Goal: Use online tool/utility: Utilize a website feature to perform a specific function

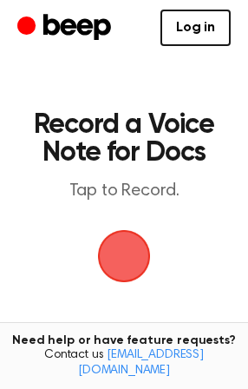
click at [46, 44] on div "Log in Create Account" at bounding box center [124, 28] width 214 height 56
click at [130, 247] on span "button" at bounding box center [124, 256] width 64 height 64
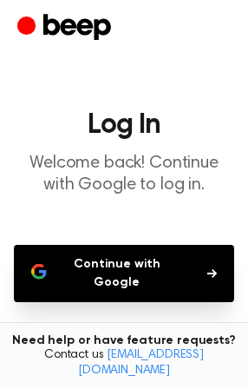
click at [132, 261] on button "Continue with Google" at bounding box center [124, 273] width 221 height 57
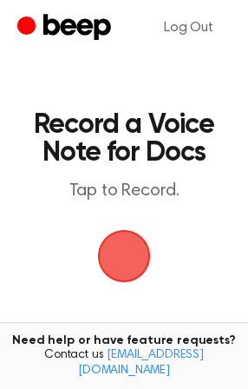
click at [116, 237] on span "button" at bounding box center [123, 256] width 69 height 69
click at [134, 268] on span "button" at bounding box center [124, 256] width 75 height 75
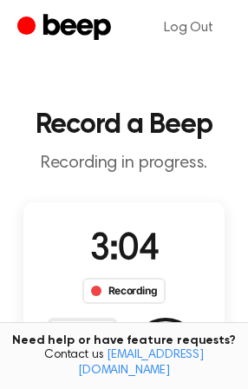
scroll to position [157, 0]
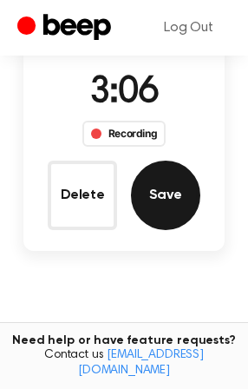
click at [159, 190] on button "Save" at bounding box center [165, 195] width 69 height 69
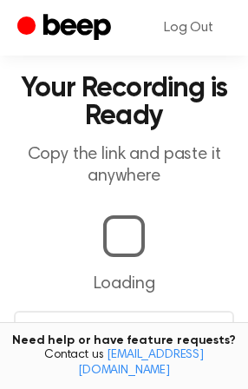
scroll to position [384, 0]
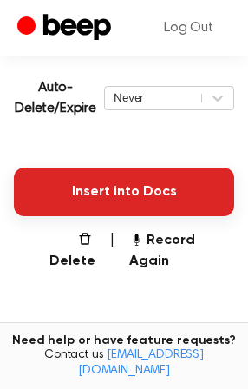
click at [137, 183] on button "Insert into Docs" at bounding box center [124, 192] width 221 height 49
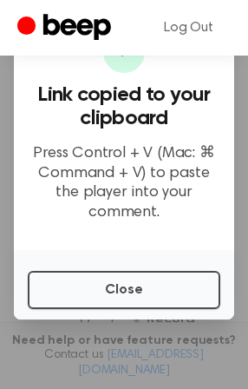
scroll to position [226, 0]
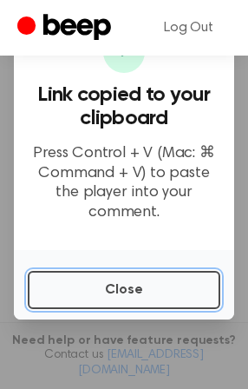
click at [178, 278] on button "Close" at bounding box center [124, 290] width 193 height 38
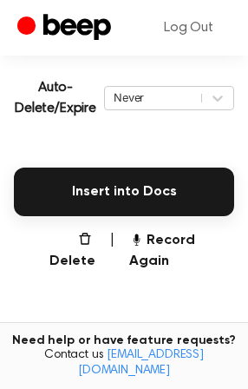
scroll to position [305, 0]
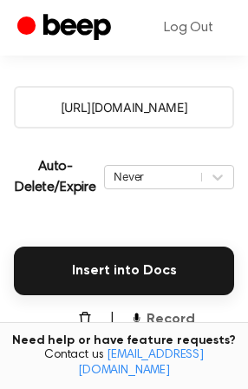
click at [162, 324] on button "Record Again" at bounding box center [181, 330] width 105 height 42
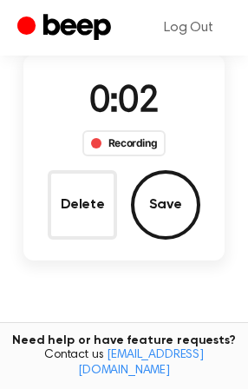
scroll to position [69, 0]
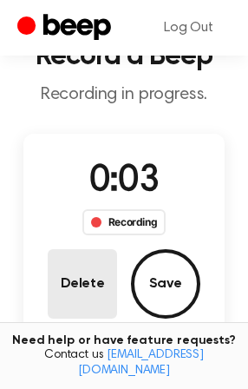
click at [88, 285] on button "Delete" at bounding box center [82, 283] width 69 height 69
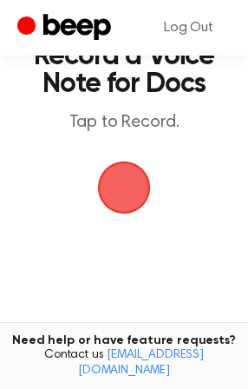
click at [117, 199] on span "button" at bounding box center [123, 187] width 69 height 69
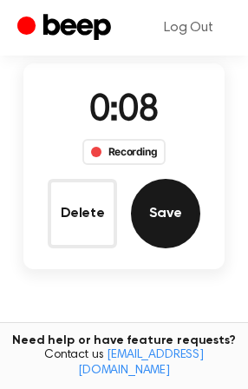
click at [170, 226] on button "Save" at bounding box center [165, 213] width 69 height 69
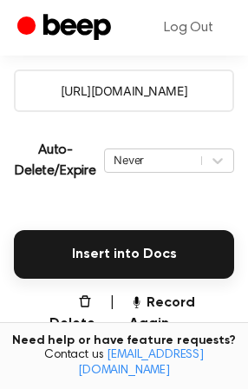
scroll to position [365, 0]
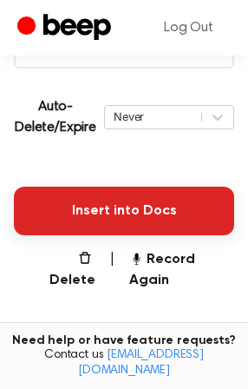
click at [142, 208] on button "Insert into Docs" at bounding box center [124, 211] width 221 height 49
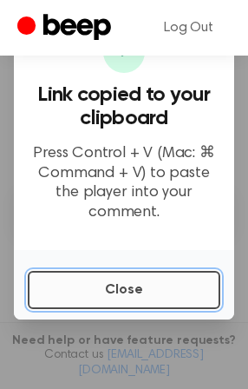
click at [131, 274] on button "Close" at bounding box center [124, 290] width 193 height 38
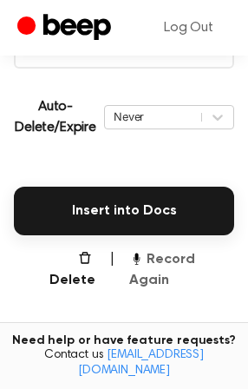
click at [189, 257] on button "Record Again" at bounding box center [181, 270] width 105 height 42
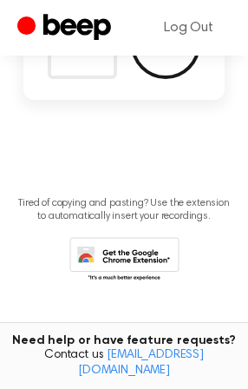
scroll to position [139, 0]
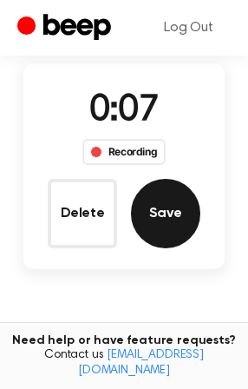
click at [170, 217] on button "Save" at bounding box center [165, 213] width 69 height 69
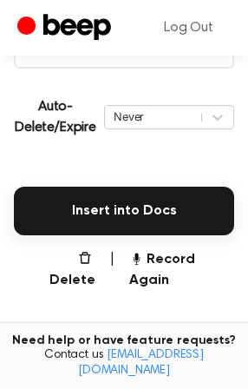
scroll to position [365, 0]
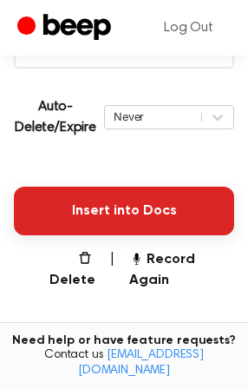
click at [143, 218] on button "Insert into Docs" at bounding box center [124, 211] width 221 height 49
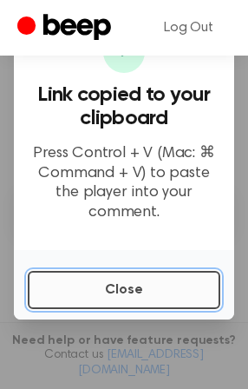
click at [89, 278] on button "Close" at bounding box center [124, 290] width 193 height 38
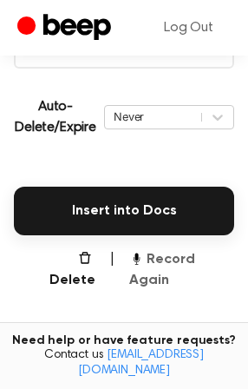
click at [180, 257] on button "Record Again" at bounding box center [181, 270] width 105 height 42
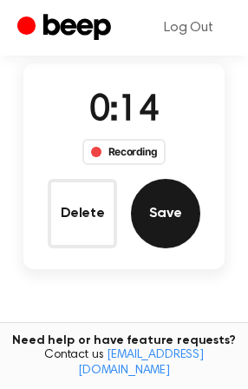
click at [176, 219] on button "Save" at bounding box center [165, 213] width 69 height 69
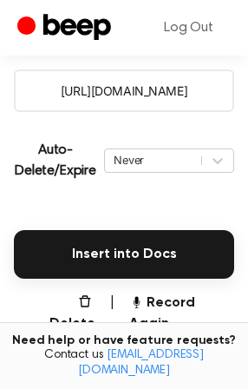
scroll to position [365, 0]
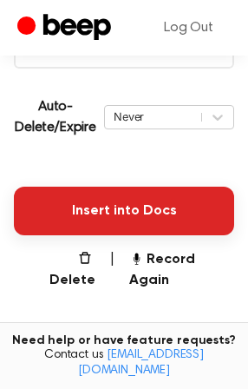
click at [148, 209] on button "Insert into Docs" at bounding box center [124, 211] width 221 height 49
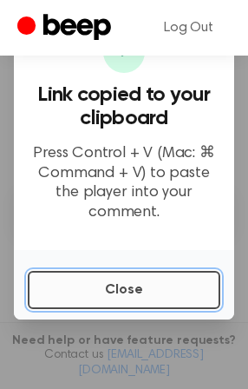
click at [115, 287] on button "Close" at bounding box center [124, 290] width 193 height 38
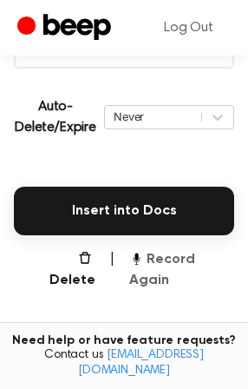
click at [191, 261] on button "Record Again" at bounding box center [181, 270] width 105 height 42
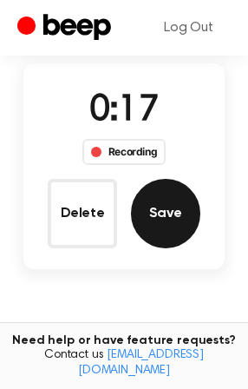
click at [165, 213] on button "Save" at bounding box center [165, 213] width 69 height 69
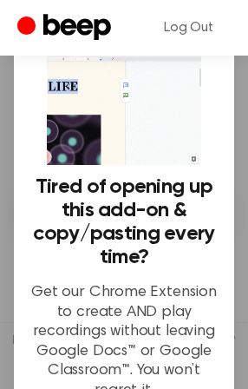
scroll to position [157, 0]
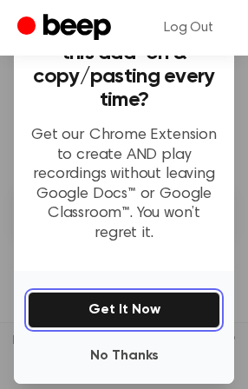
click at [113, 301] on button "Get It Now" at bounding box center [124, 310] width 193 height 36
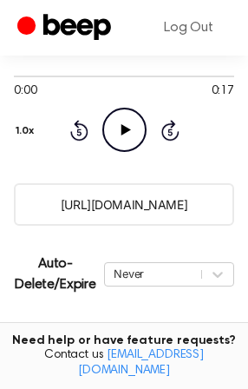
scroll to position [287, 0]
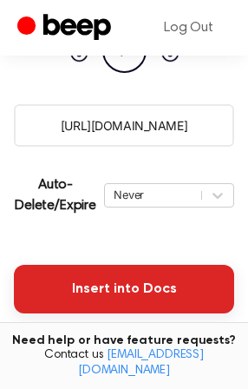
click at [130, 299] on button "Insert into Docs" at bounding box center [124, 289] width 221 height 49
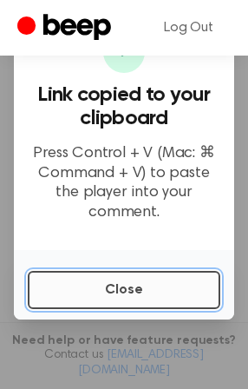
click at [65, 275] on button "Close" at bounding box center [124, 290] width 193 height 38
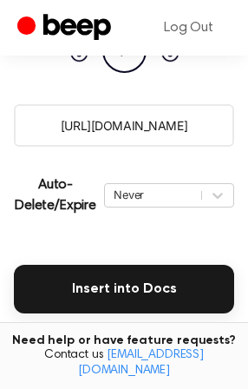
scroll to position [444, 0]
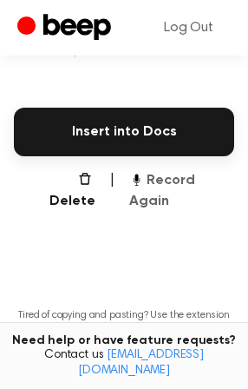
click at [170, 180] on button "Record Again" at bounding box center [181, 191] width 105 height 42
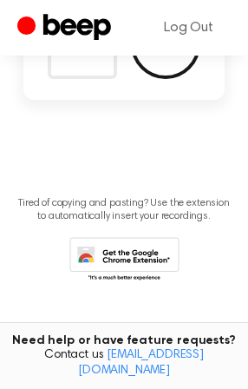
scroll to position [217, 0]
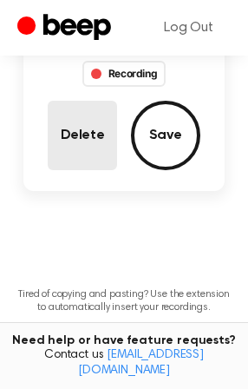
click at [81, 149] on button "Delete" at bounding box center [82, 135] width 69 height 69
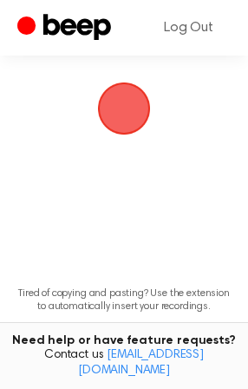
scroll to position [69, 0]
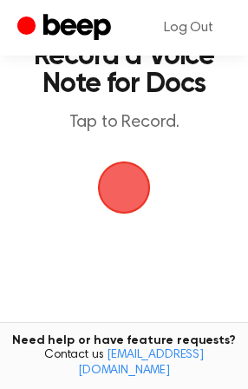
click at [133, 189] on span "button" at bounding box center [124, 187] width 63 height 63
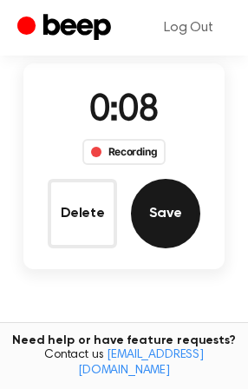
click at [170, 215] on button "Save" at bounding box center [165, 213] width 69 height 69
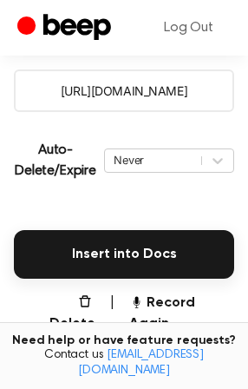
scroll to position [365, 0]
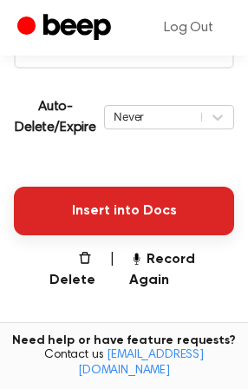
click at [85, 215] on button "Insert into Docs" at bounding box center [124, 211] width 221 height 49
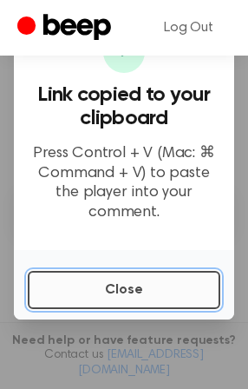
click at [169, 280] on button "Close" at bounding box center [124, 290] width 193 height 38
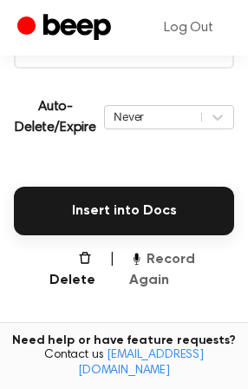
click at [194, 258] on button "Record Again" at bounding box center [181, 270] width 105 height 42
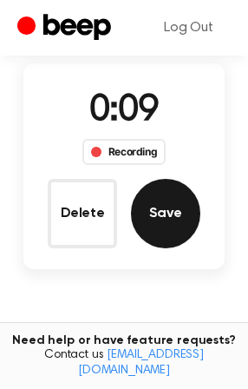
click at [178, 215] on button "Save" at bounding box center [165, 213] width 69 height 69
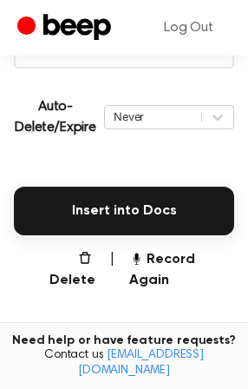
scroll to position [365, 0]
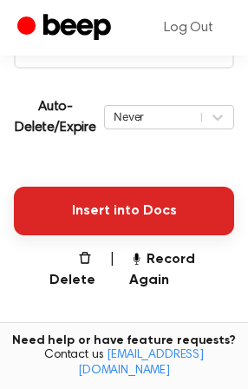
click at [149, 208] on button "Insert into Docs" at bounding box center [124, 211] width 221 height 49
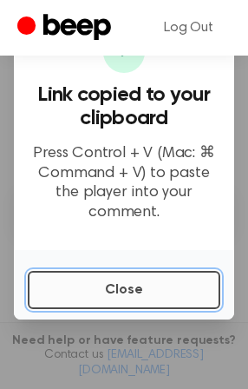
click at [149, 281] on button "Close" at bounding box center [124, 290] width 193 height 38
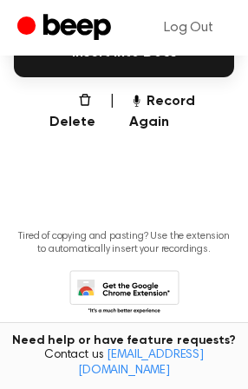
scroll to position [444, 0]
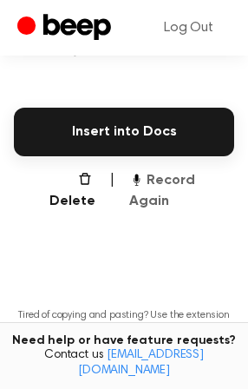
click at [185, 180] on button "Record Again" at bounding box center [181, 191] width 105 height 42
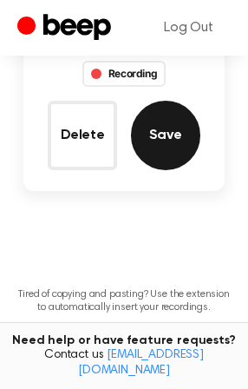
click at [173, 144] on button "Save" at bounding box center [165, 135] width 69 height 69
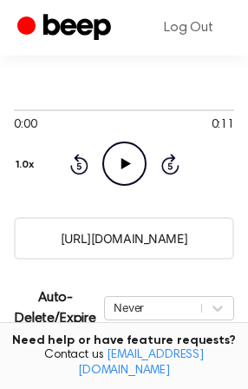
scroll to position [331, 0]
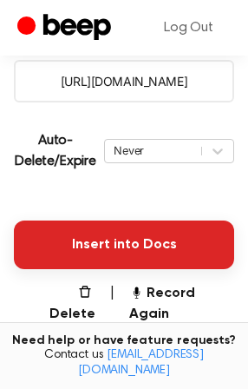
click at [134, 249] on button "Insert into Docs" at bounding box center [124, 245] width 221 height 49
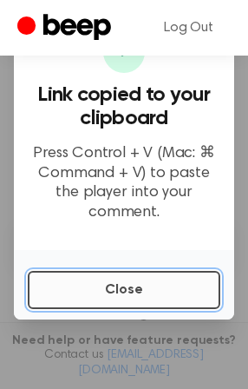
click at [83, 277] on button "Close" at bounding box center [124, 290] width 193 height 38
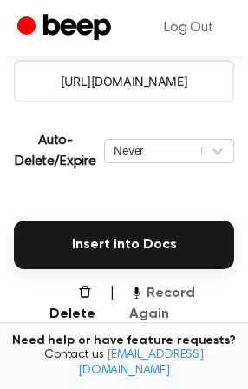
click at [182, 284] on button "Record Again" at bounding box center [181, 304] width 105 height 42
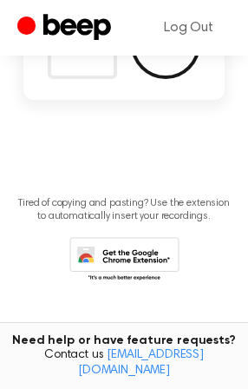
scroll to position [104, 0]
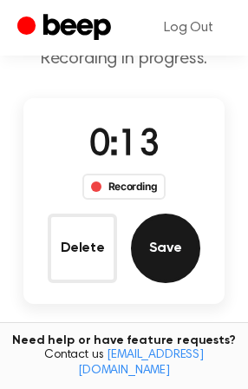
click at [178, 246] on button "Save" at bounding box center [165, 248] width 69 height 69
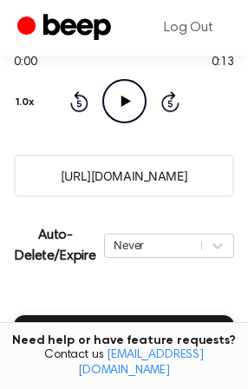
scroll to position [315, 0]
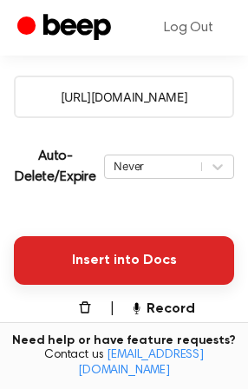
click at [157, 258] on button "Insert into Docs" at bounding box center [124, 260] width 221 height 49
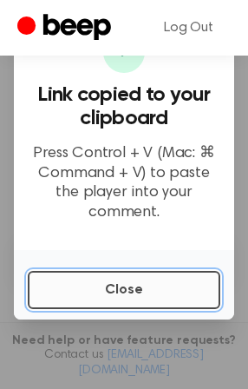
click at [132, 283] on button "Close" at bounding box center [124, 290] width 193 height 38
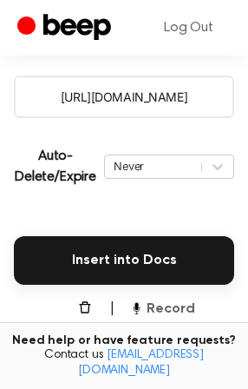
click at [195, 305] on button "Record Again" at bounding box center [181, 320] width 105 height 42
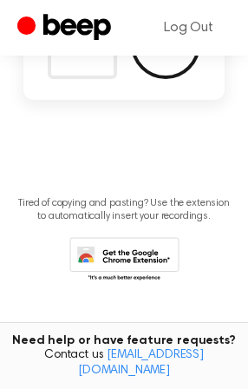
scroll to position [308, 0]
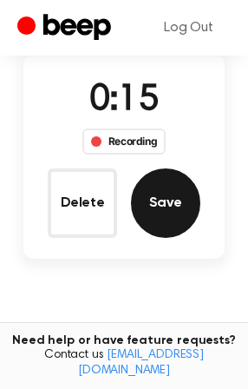
click at [182, 193] on button "Save" at bounding box center [165, 203] width 69 height 69
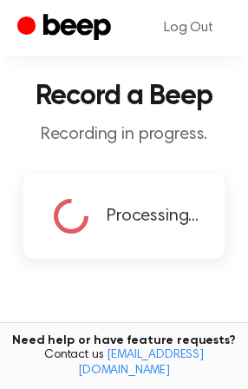
scroll to position [376, 0]
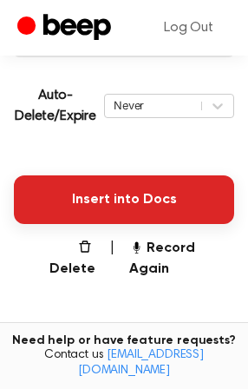
click at [134, 208] on button "Insert into Docs" at bounding box center [124, 199] width 221 height 49
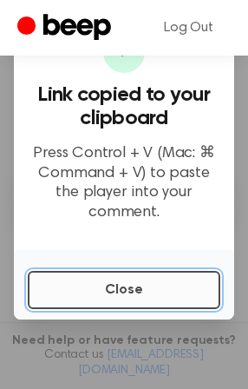
click at [54, 281] on button "Close" at bounding box center [124, 290] width 193 height 38
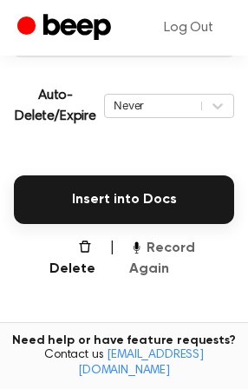
click at [180, 247] on button "Record Again" at bounding box center [181, 259] width 105 height 42
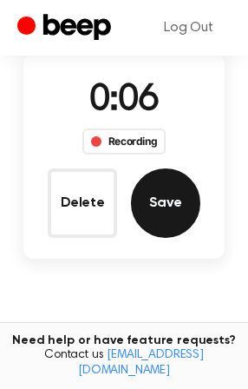
click at [172, 198] on button "Save" at bounding box center [165, 203] width 69 height 69
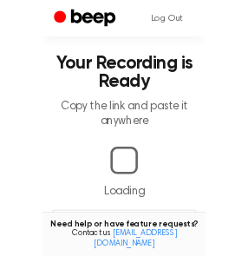
scroll to position [376, 0]
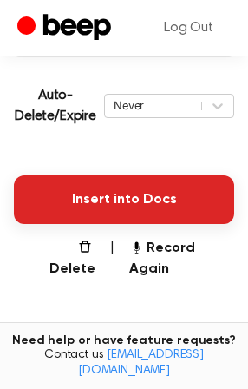
click at [126, 201] on button "Insert into Docs" at bounding box center [124, 199] width 221 height 49
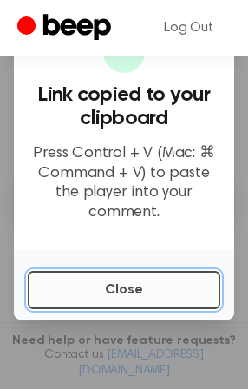
click at [63, 281] on button "Close" at bounding box center [124, 290] width 193 height 38
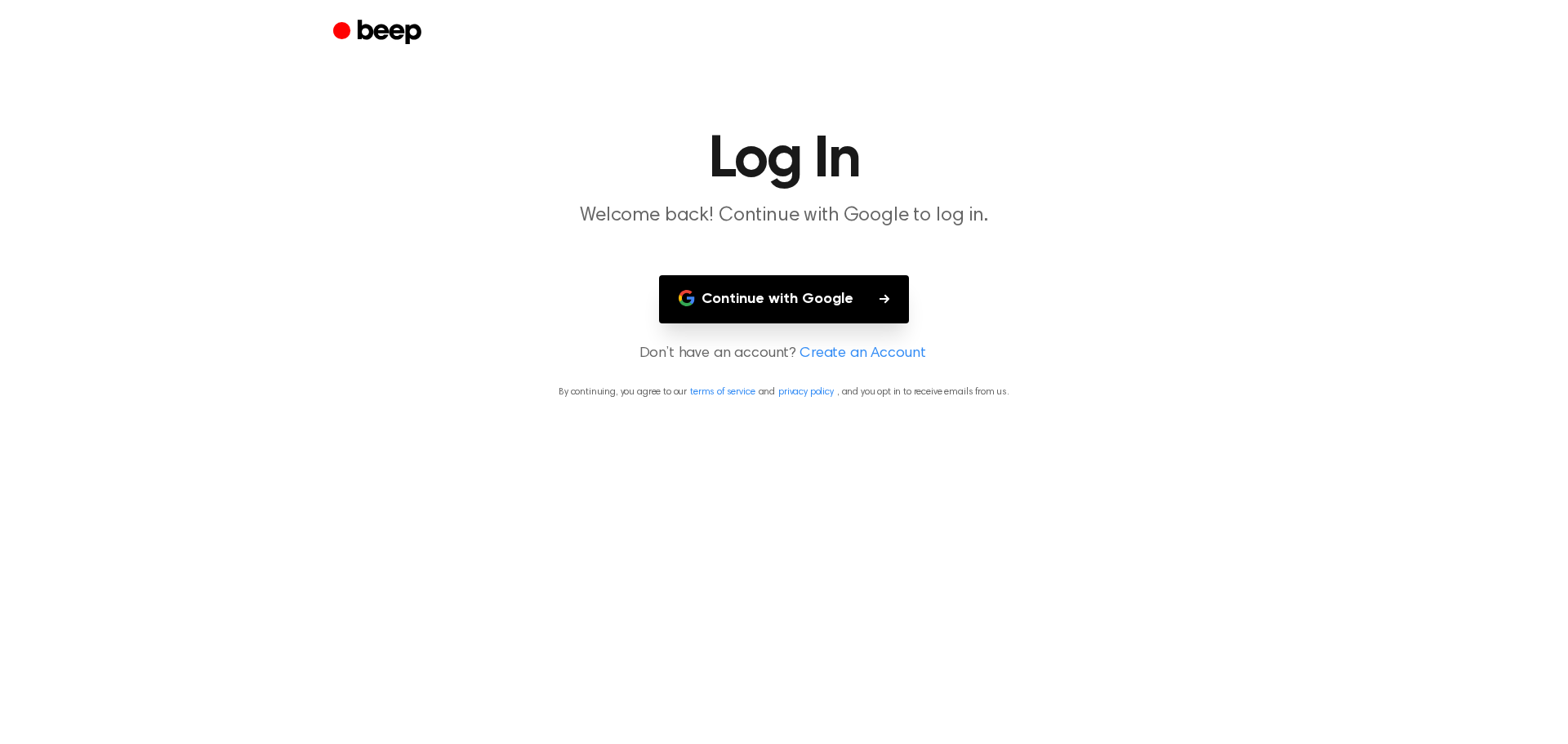
click at [760, 305] on button "Continue with Google" at bounding box center [784, 299] width 250 height 48
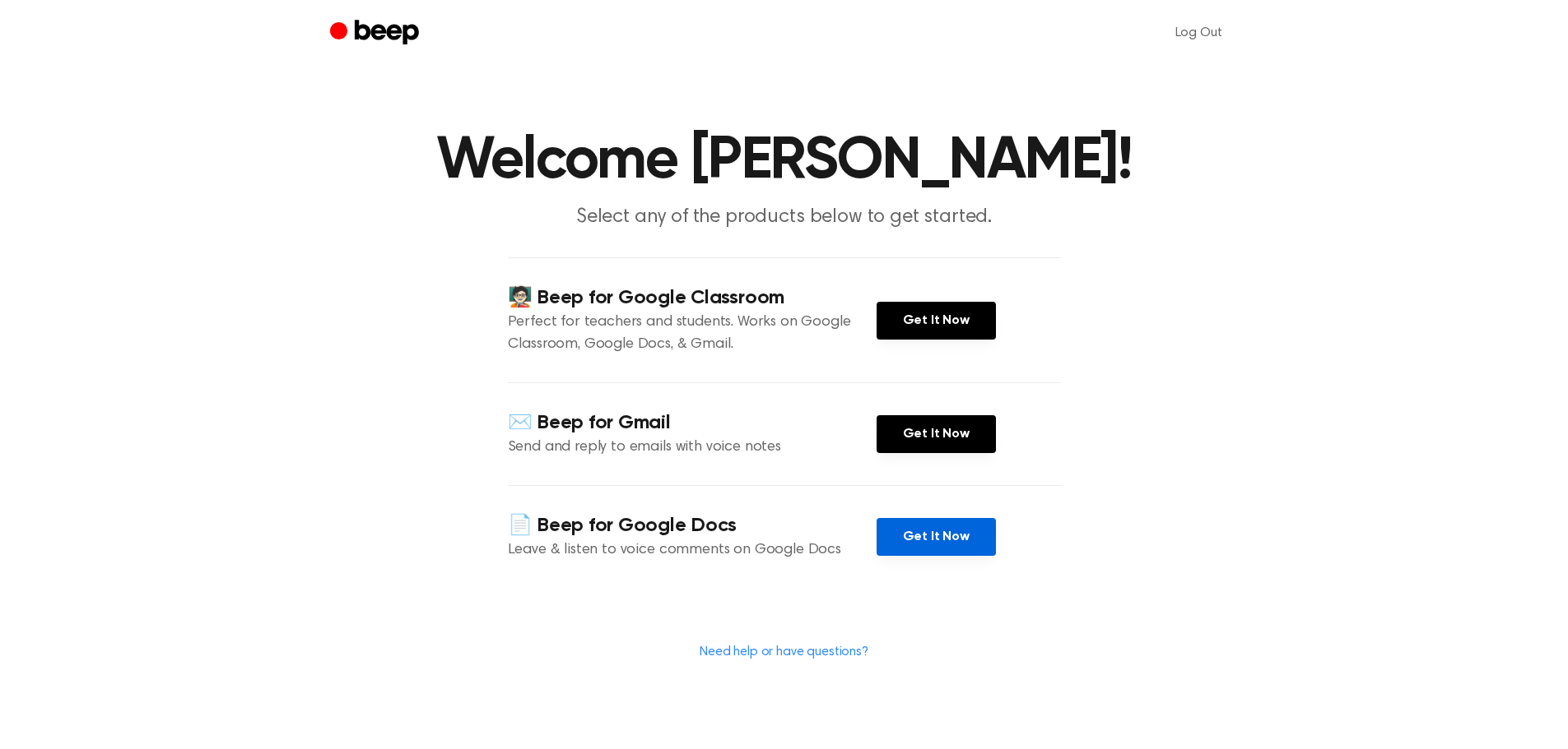
click at [913, 538] on link "Get It Now" at bounding box center [936, 537] width 119 height 38
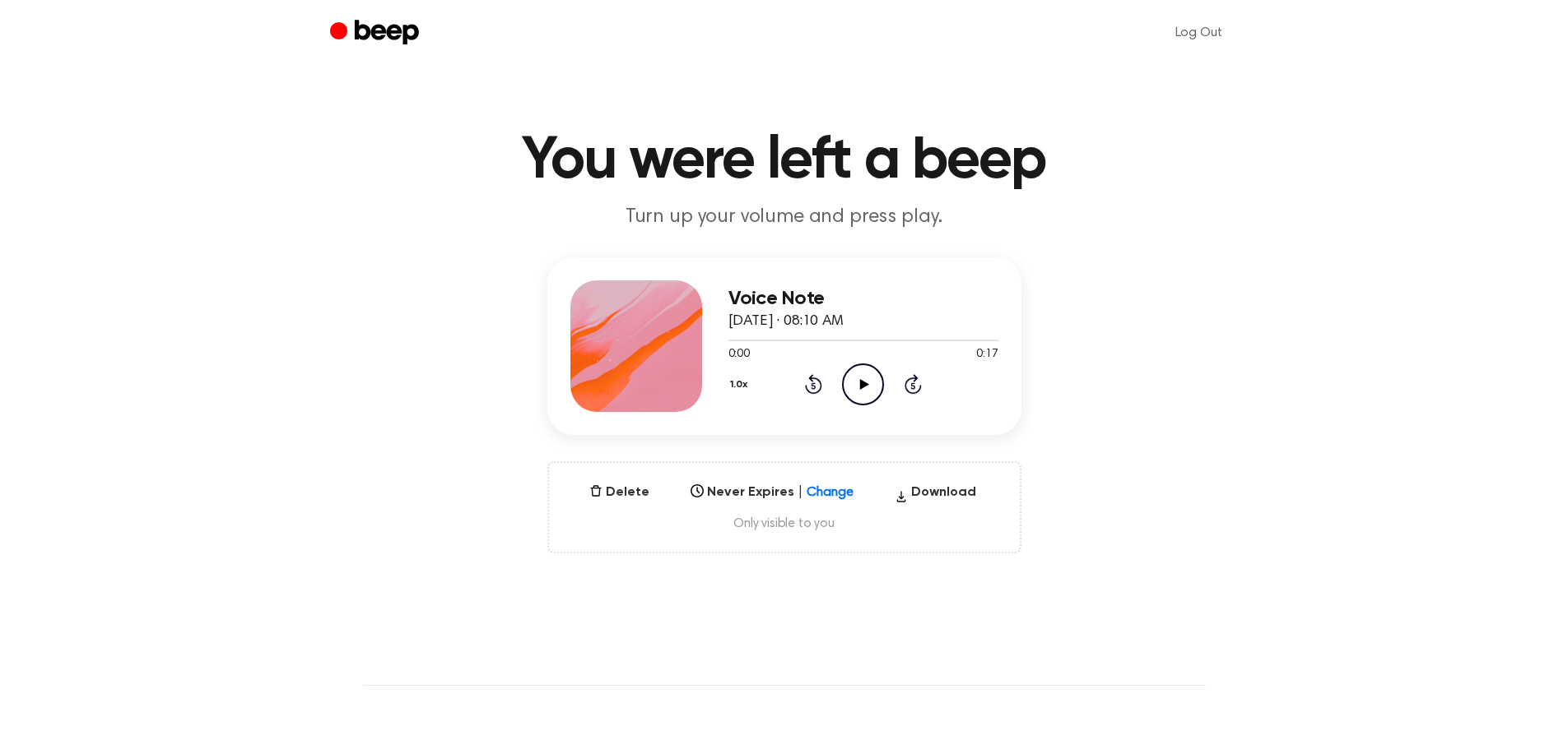
click at [858, 383] on icon "Play Audio" at bounding box center [863, 384] width 42 height 42
click at [869, 393] on icon "Play Audio" at bounding box center [863, 384] width 42 height 42
